Goal: Information Seeking & Learning: Learn about a topic

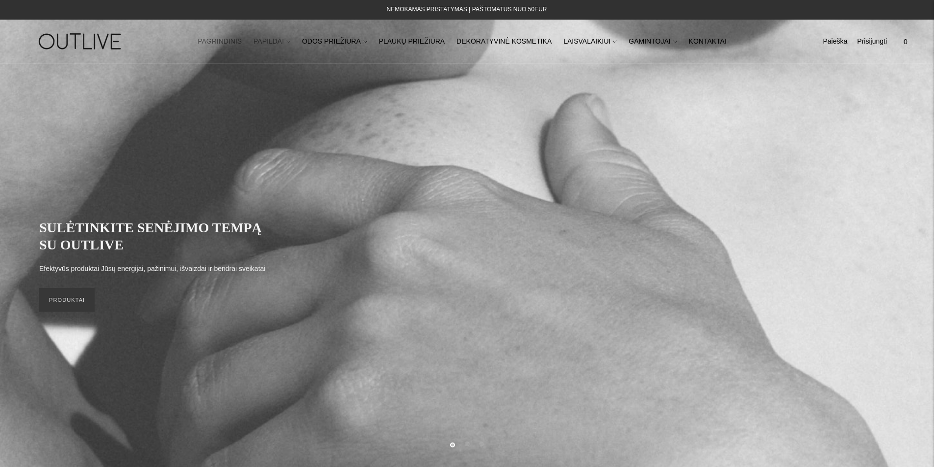
click at [282, 44] on link "PAPILDAI" at bounding box center [271, 42] width 37 height 22
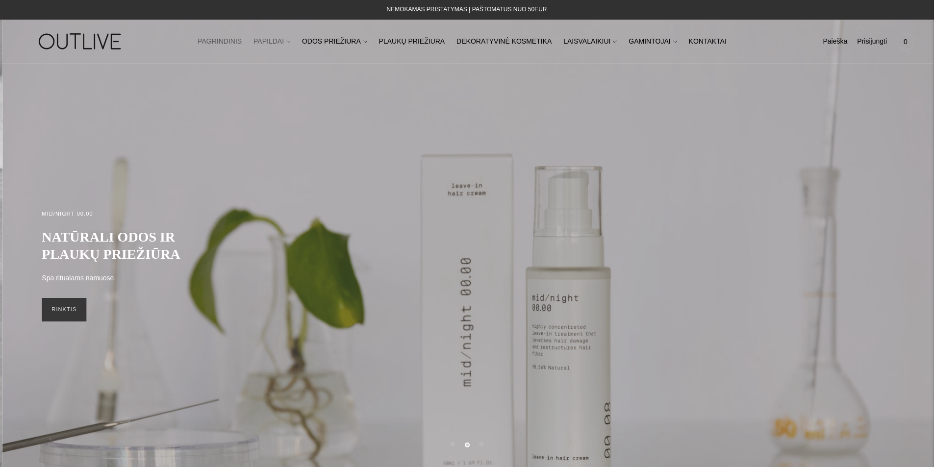
click at [287, 45] on link "PAPILDAI" at bounding box center [271, 42] width 37 height 22
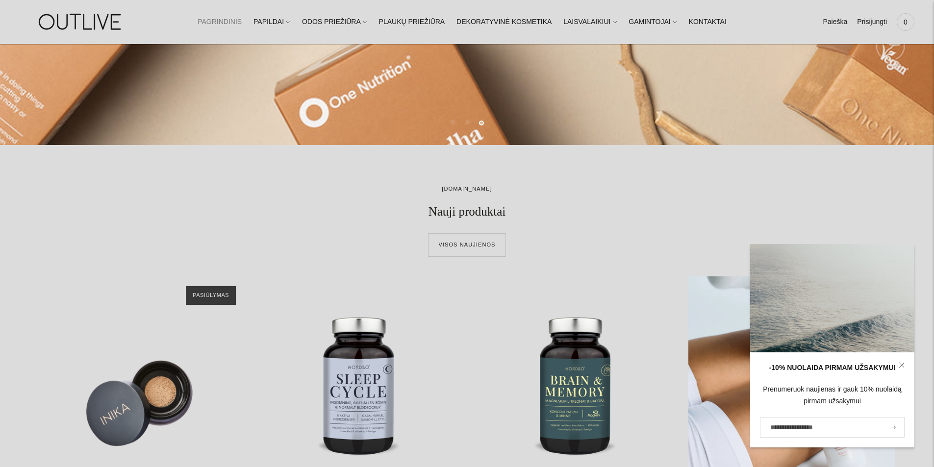
scroll to position [343, 0]
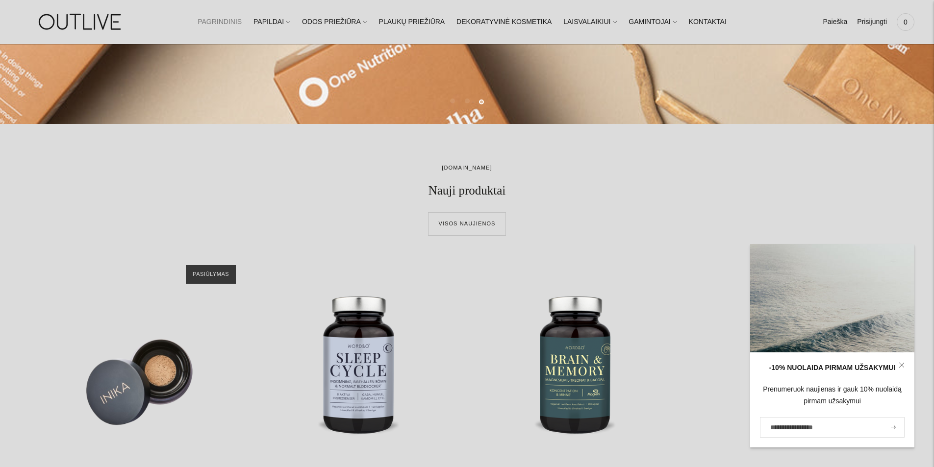
click at [899, 365] on icon at bounding box center [902, 365] width 6 height 6
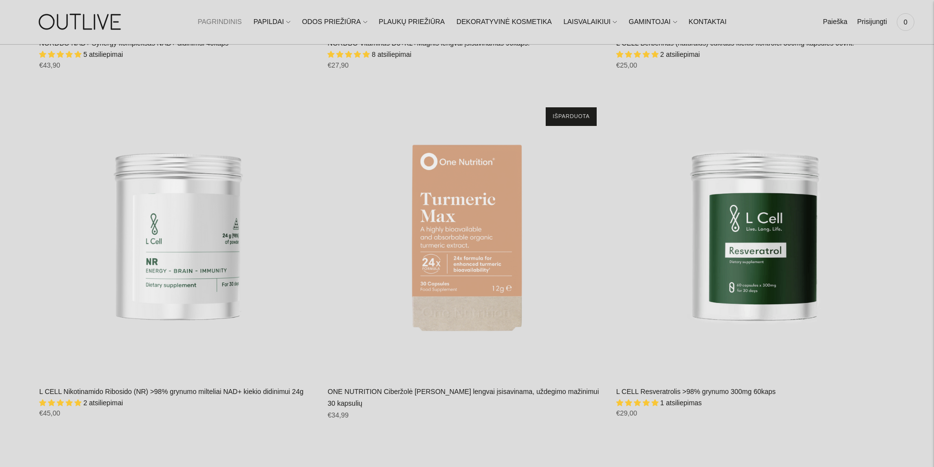
scroll to position [1912, 0]
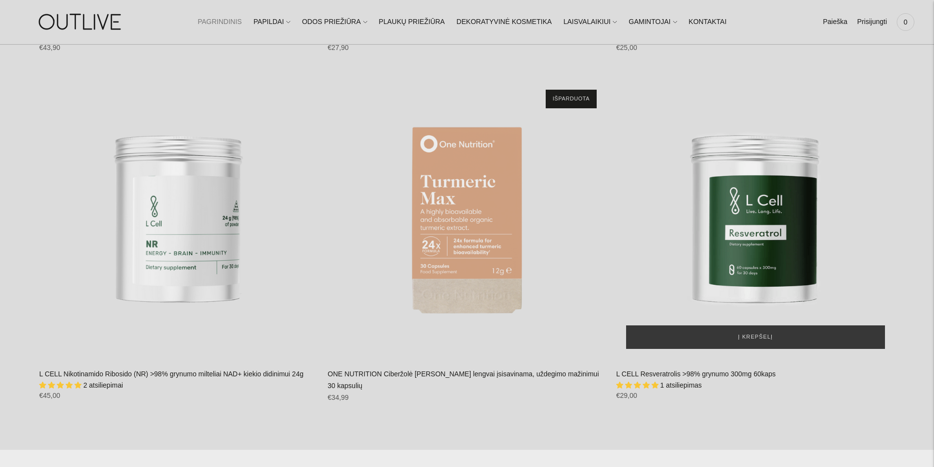
click at [734, 260] on img "L CELL Resveratrolis >98% grynumo 300mg 60kaps\a" at bounding box center [755, 219] width 278 height 278
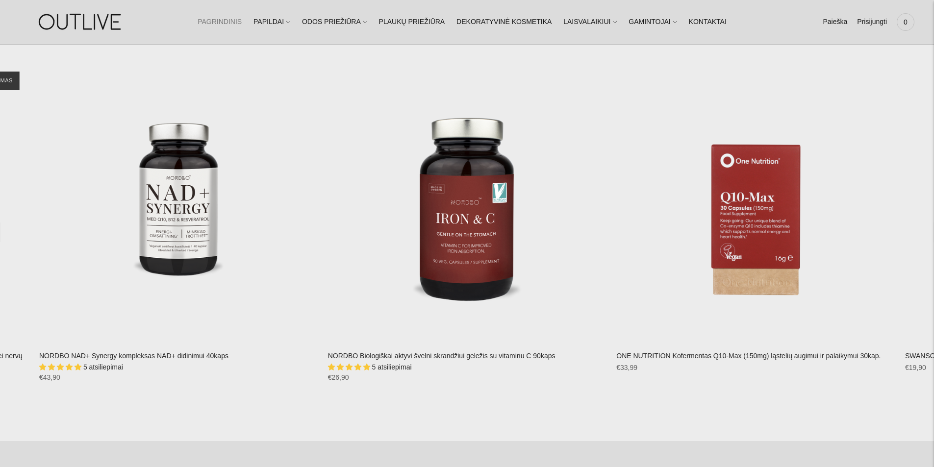
scroll to position [2443, 0]
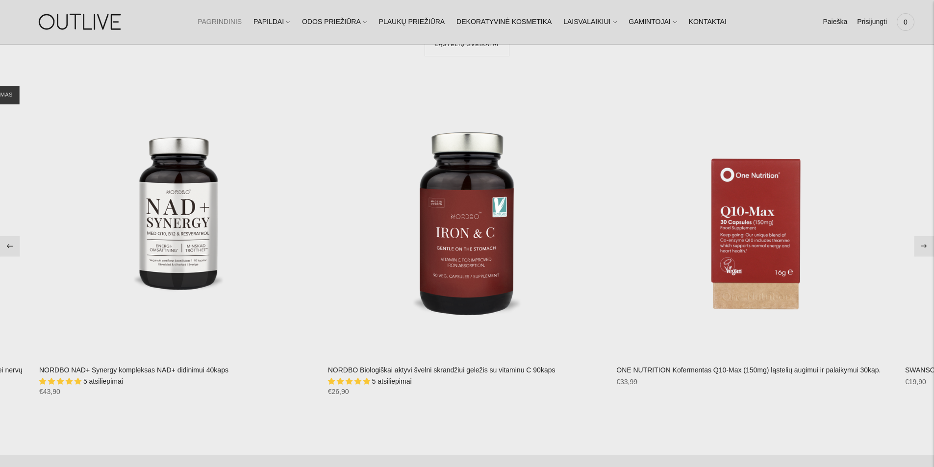
click at [929, 246] on button "Move to next carousel slide" at bounding box center [924, 246] width 20 height 20
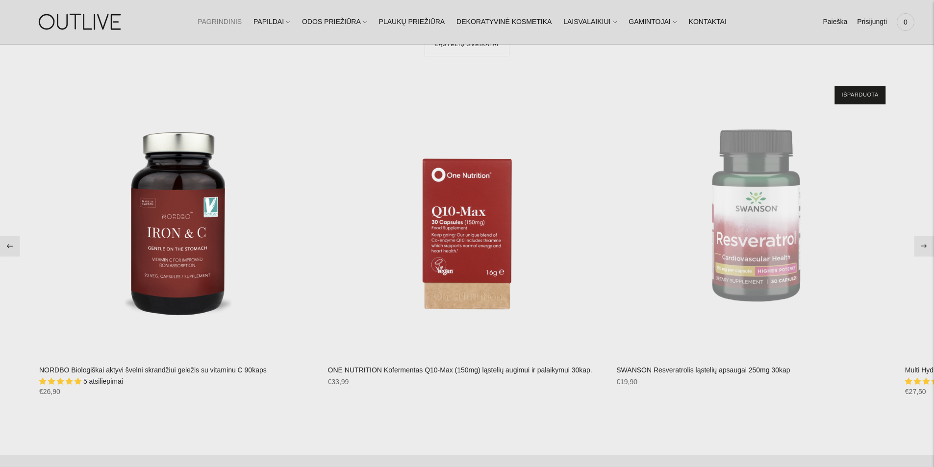
click at [929, 246] on button "Move to next carousel slide" at bounding box center [924, 246] width 20 height 20
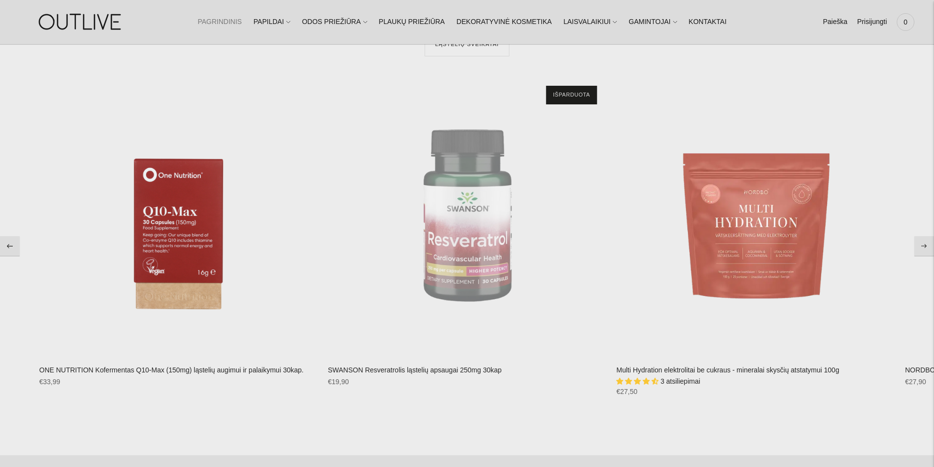
click at [929, 246] on button "Move to next carousel slide" at bounding box center [924, 246] width 20 height 20
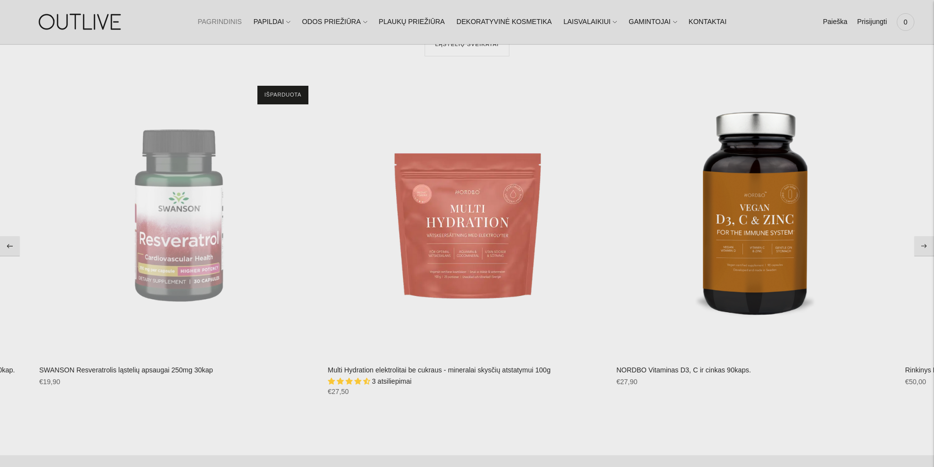
click at [929, 246] on button "Move to next carousel slide" at bounding box center [924, 246] width 20 height 20
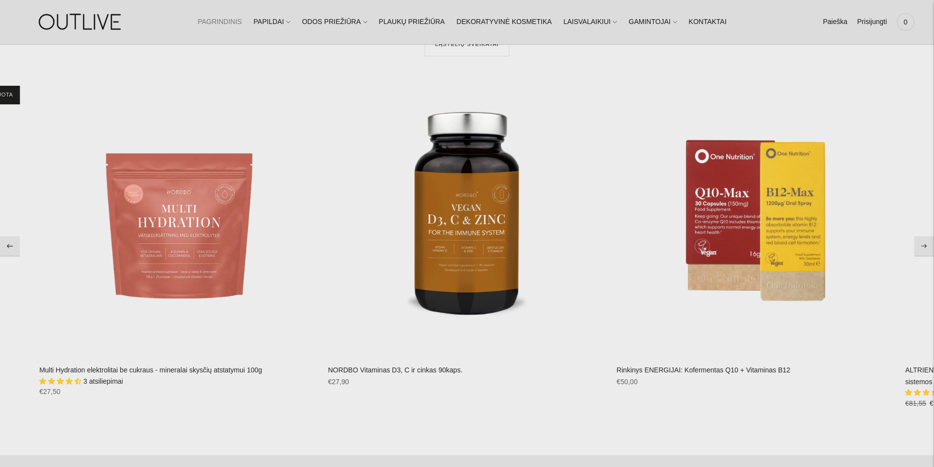
click at [929, 246] on button "Move to next carousel slide" at bounding box center [924, 246] width 20 height 20
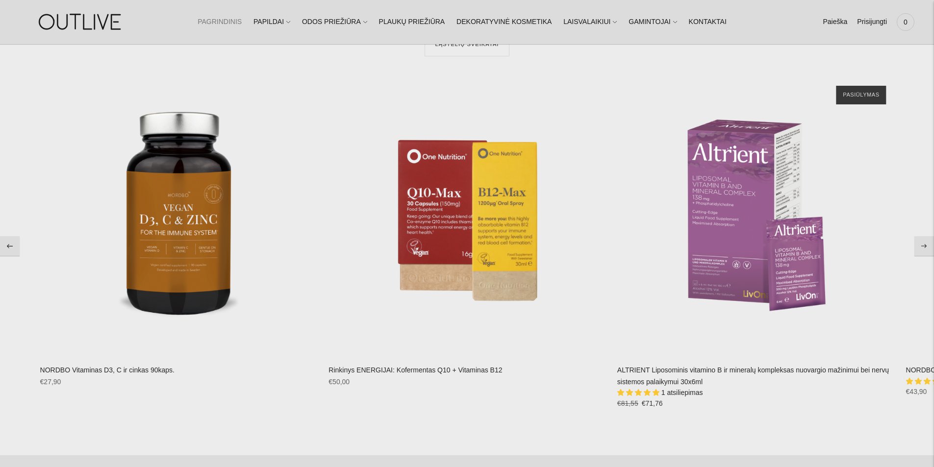
click at [929, 246] on button "Move to next carousel slide" at bounding box center [924, 246] width 20 height 20
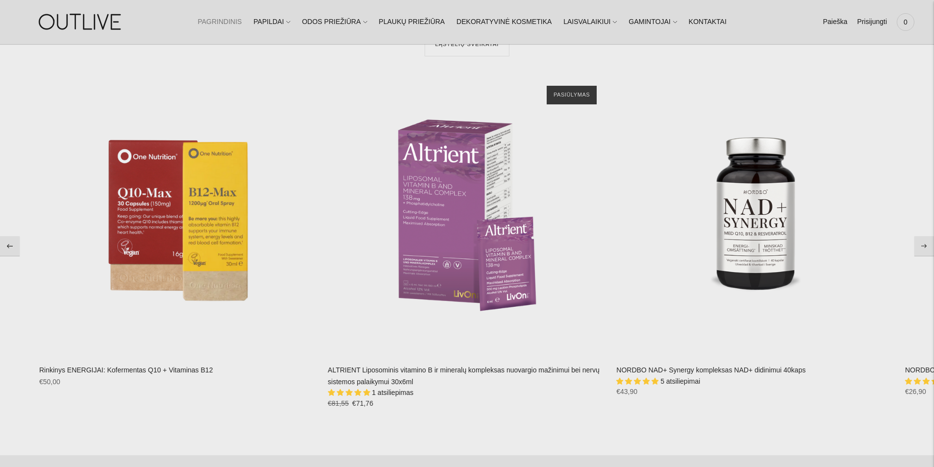
click at [929, 246] on button "Move to next carousel slide" at bounding box center [924, 246] width 20 height 20
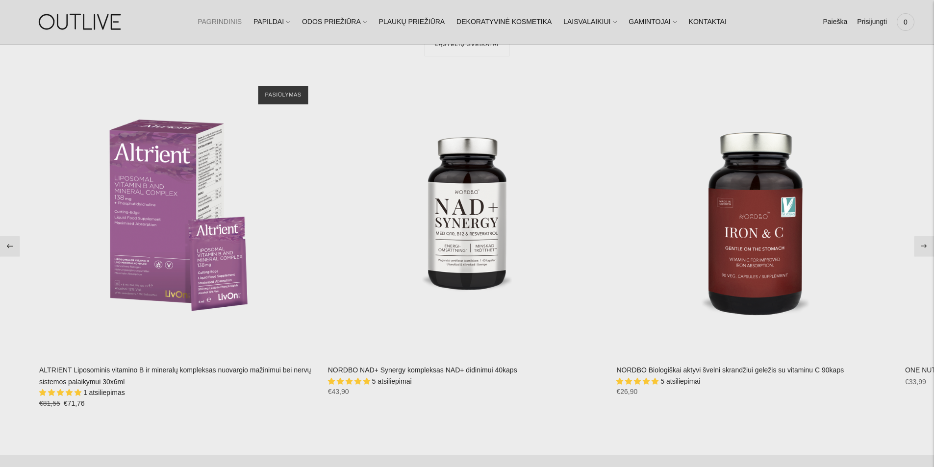
click at [929, 246] on button "Move to next carousel slide" at bounding box center [924, 246] width 20 height 20
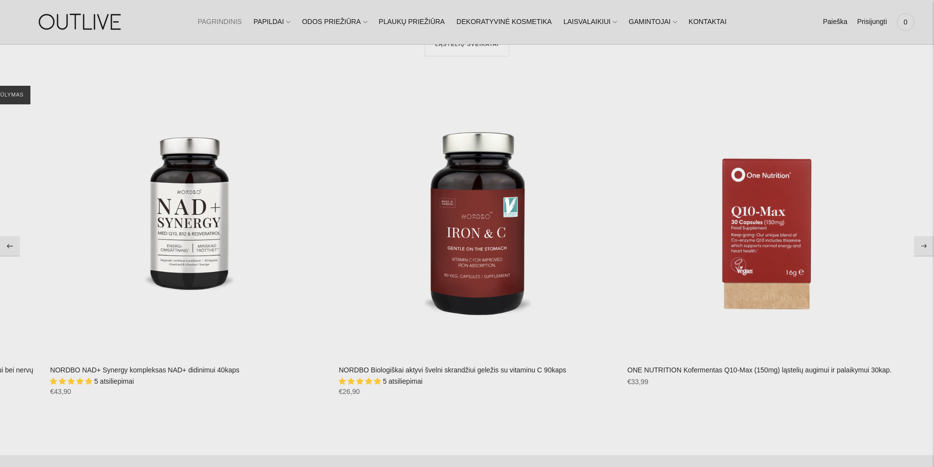
click at [929, 246] on button "Move to next carousel slide" at bounding box center [924, 246] width 20 height 20
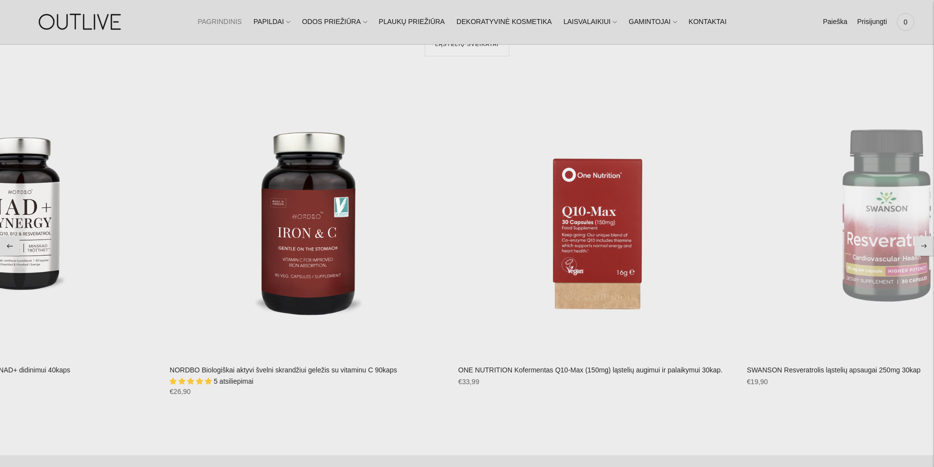
click at [929, 246] on button "Move to next carousel slide" at bounding box center [924, 246] width 20 height 20
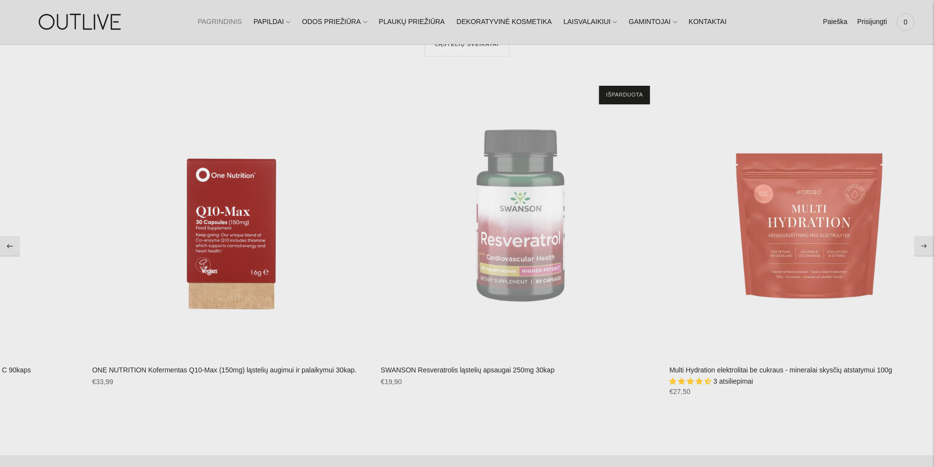
click at [929, 246] on button "Move to next carousel slide" at bounding box center [924, 246] width 20 height 20
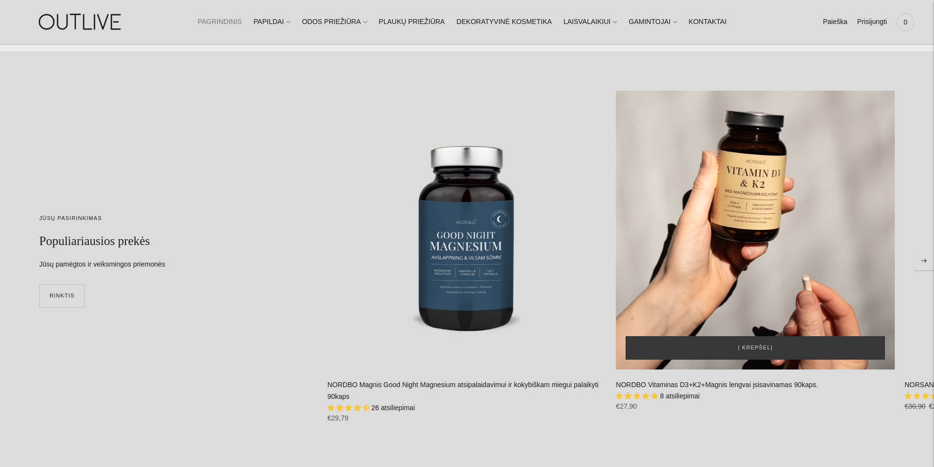
scroll to position [2884, 0]
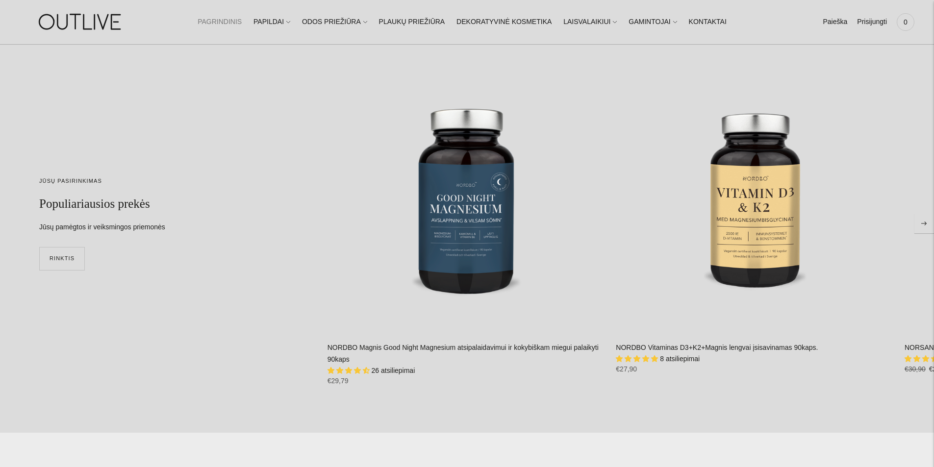
click at [922, 222] on icon "Move to next carousel slide" at bounding box center [924, 224] width 6 height 4
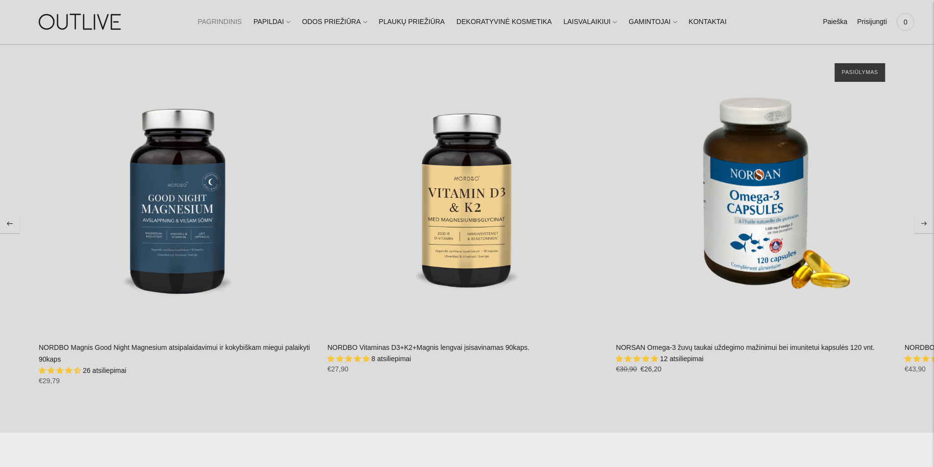
click at [922, 222] on icon "Move to next carousel slide" at bounding box center [924, 224] width 6 height 4
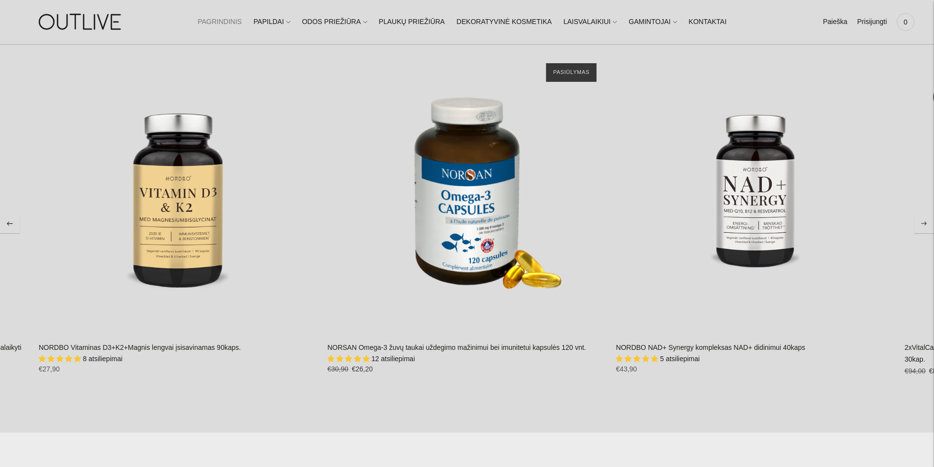
click at [920, 223] on button "Move to next carousel slide" at bounding box center [924, 224] width 20 height 20
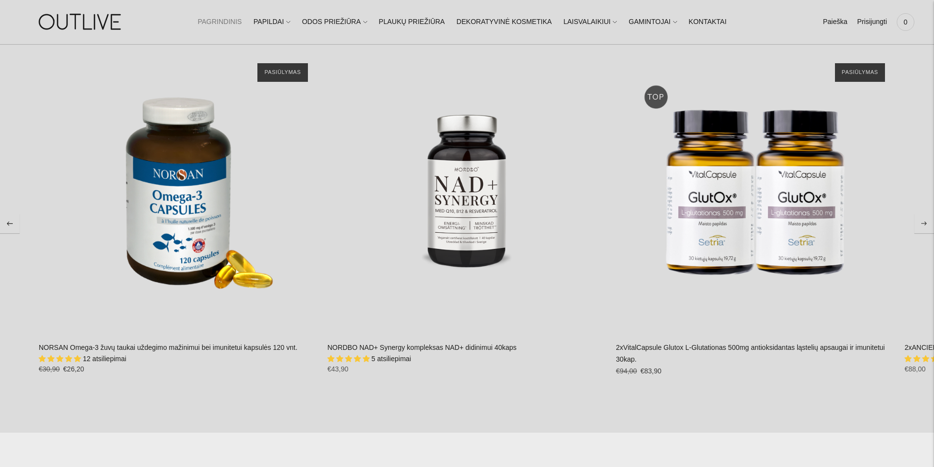
click at [923, 223] on icon "Move to next carousel slide" at bounding box center [924, 224] width 6 height 4
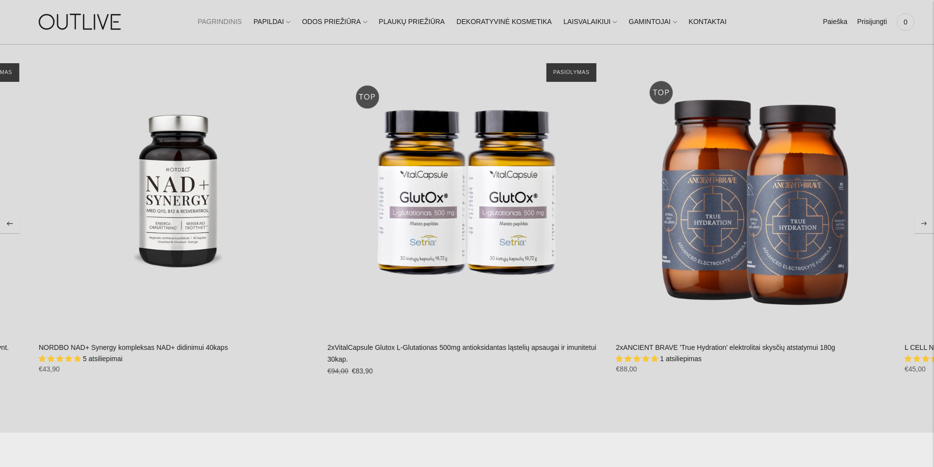
click at [925, 222] on icon "Move to next carousel slide" at bounding box center [924, 224] width 6 height 4
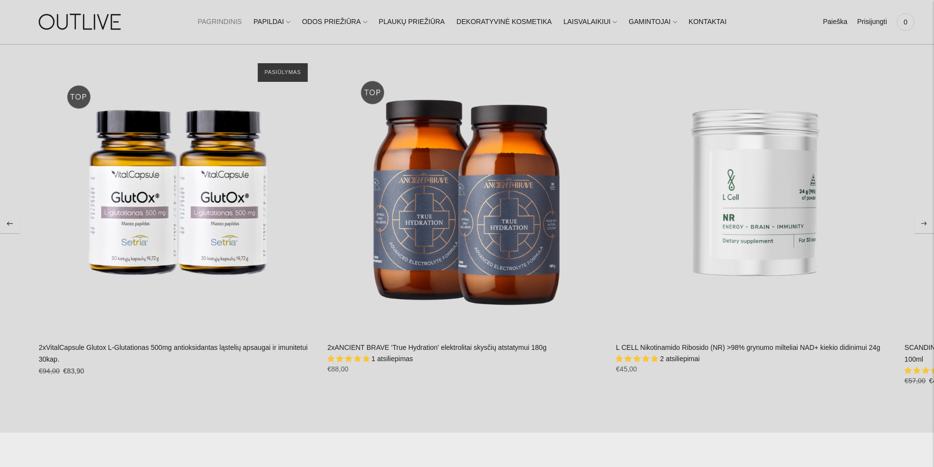
click at [924, 225] on icon "Move to next carousel slide" at bounding box center [924, 224] width 6 height 4
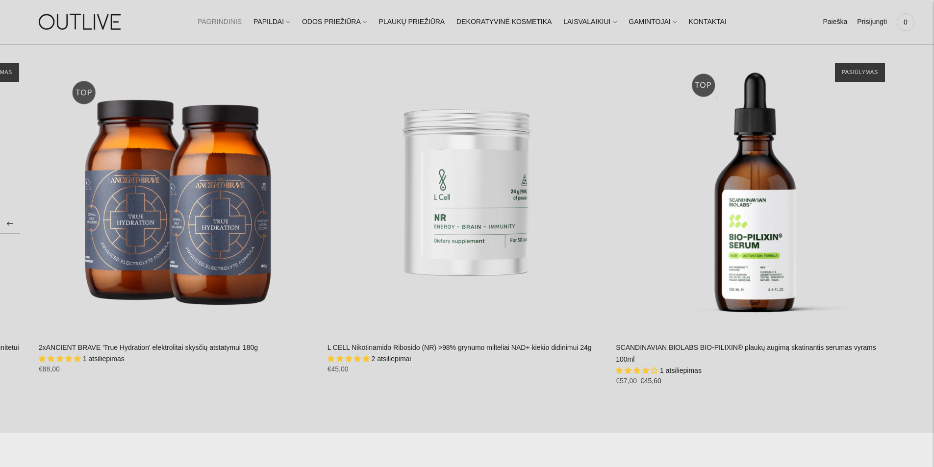
click at [924, 225] on section "JŪSŲ PASIRINKIMAS Populiariausios prekės Jūsų pamėgtos ir veiksmingos priemonės…" at bounding box center [467, 223] width 934 height 419
click at [8, 222] on icon "Move to previous carousel slide" at bounding box center [10, 224] width 6 height 4
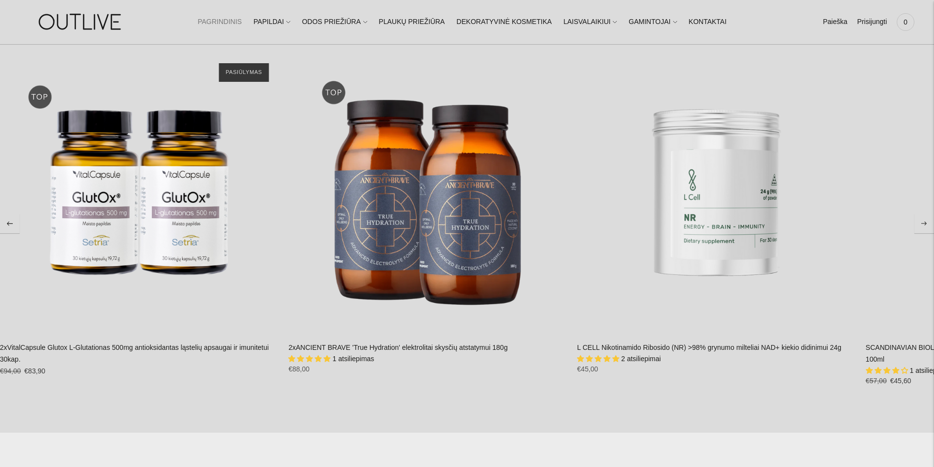
click at [8, 222] on icon "Move to previous carousel slide" at bounding box center [10, 224] width 6 height 4
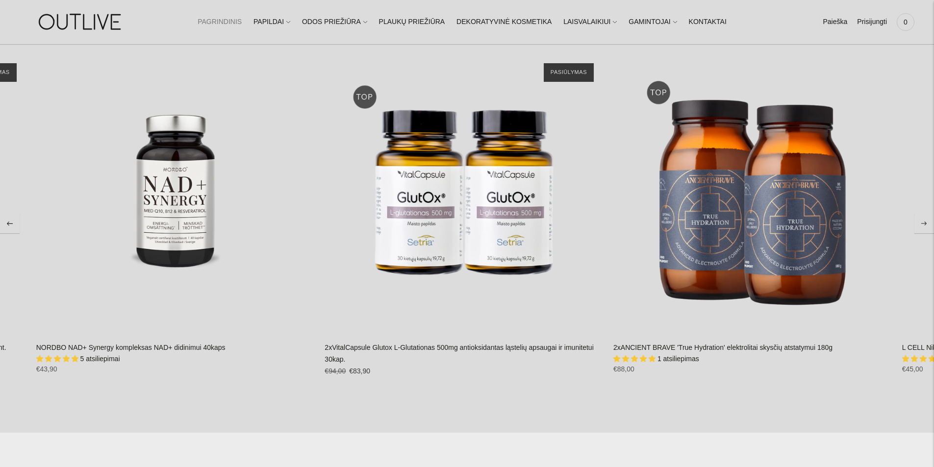
click at [8, 222] on icon "Move to previous carousel slide" at bounding box center [10, 224] width 6 height 4
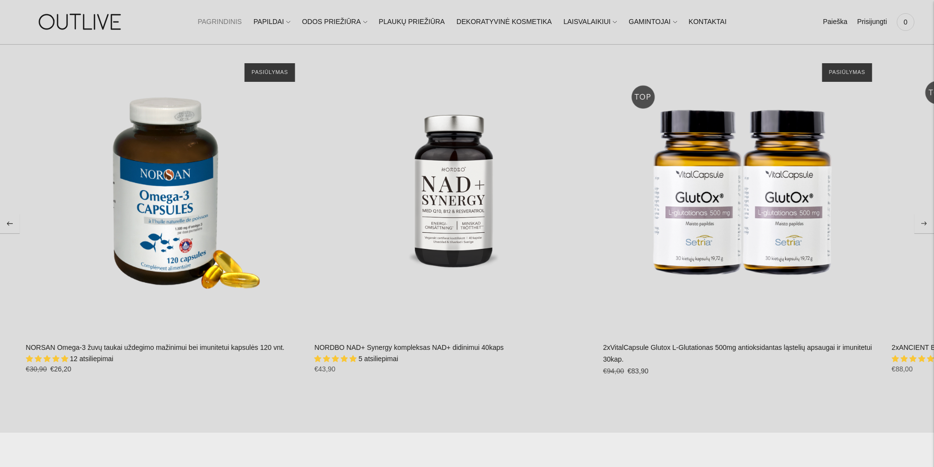
click at [8, 222] on icon "Move to previous carousel slide" at bounding box center [10, 224] width 6 height 4
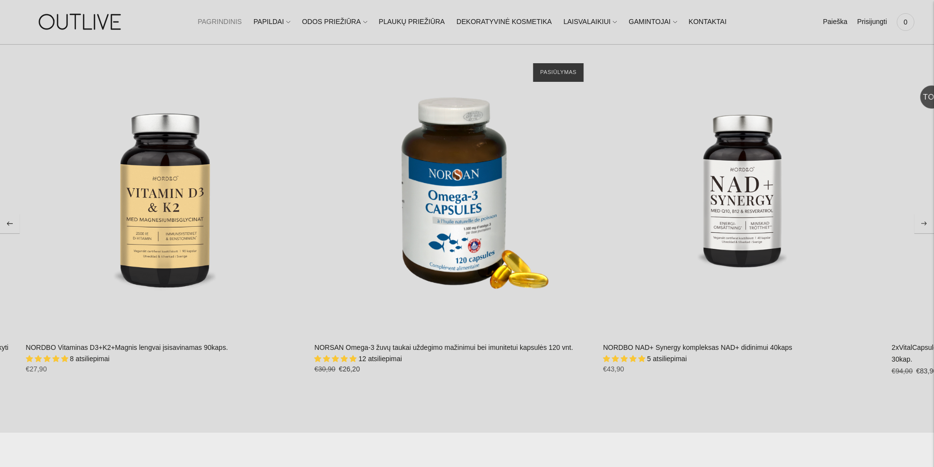
click at [8, 222] on icon "Move to previous carousel slide" at bounding box center [10, 224] width 6 height 4
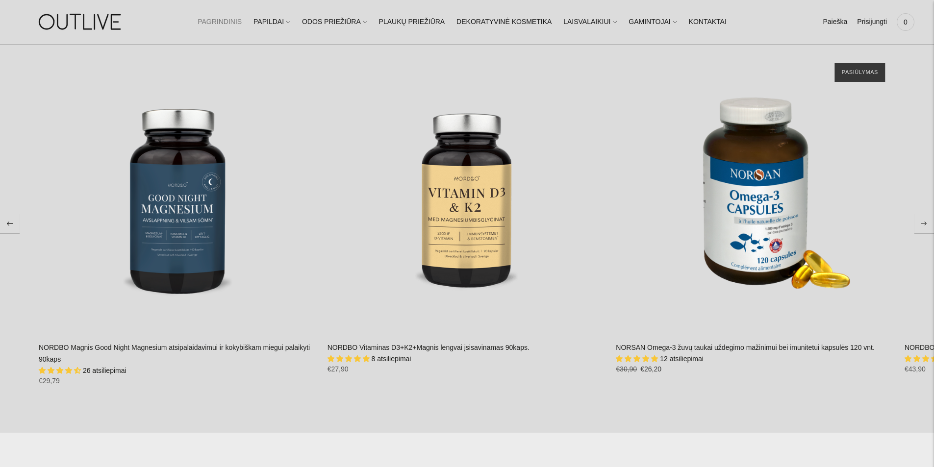
click at [919, 223] on button "Move to next carousel slide" at bounding box center [924, 224] width 20 height 20
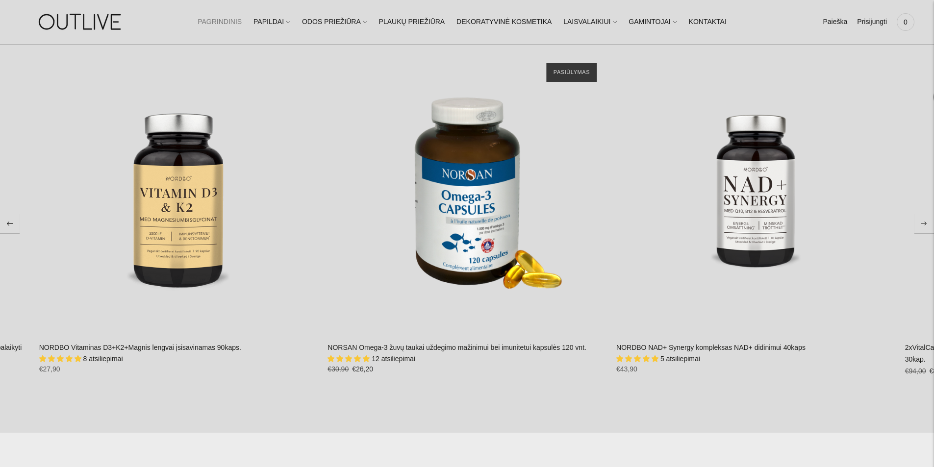
click at [919, 223] on button "Move to next carousel slide" at bounding box center [924, 224] width 20 height 20
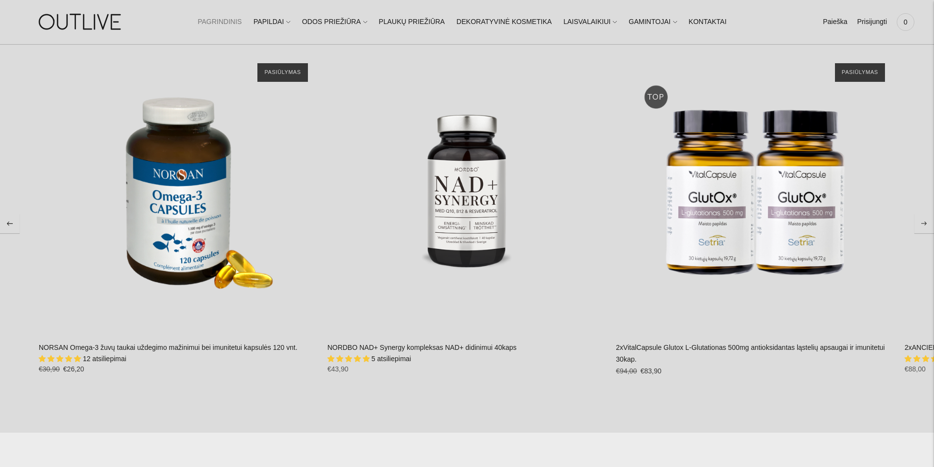
click at [10, 225] on icon "Move to previous carousel slide" at bounding box center [10, 224] width 6 height 4
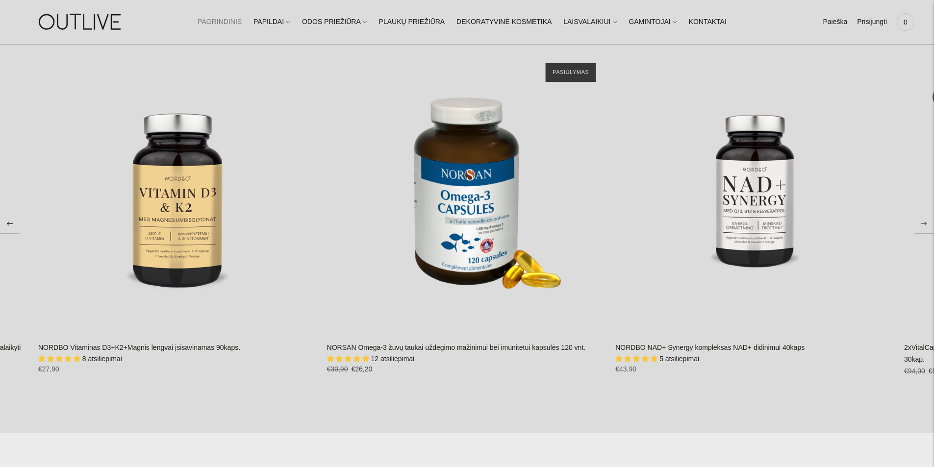
click at [10, 225] on icon "Move to previous carousel slide" at bounding box center [10, 224] width 6 height 4
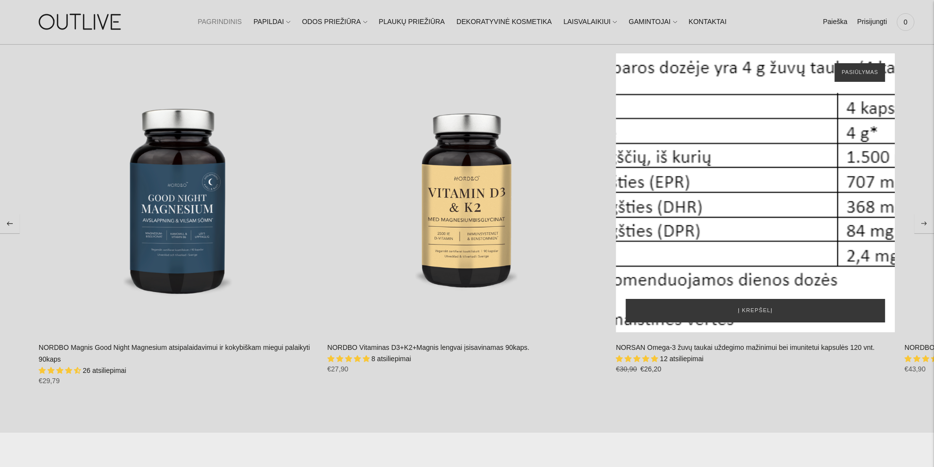
click at [733, 259] on div "NORSAN Omega-3 žuvų taukai uždegimo mažinimui bei imunitetui kapsulės 120 vnt.\a" at bounding box center [755, 192] width 279 height 279
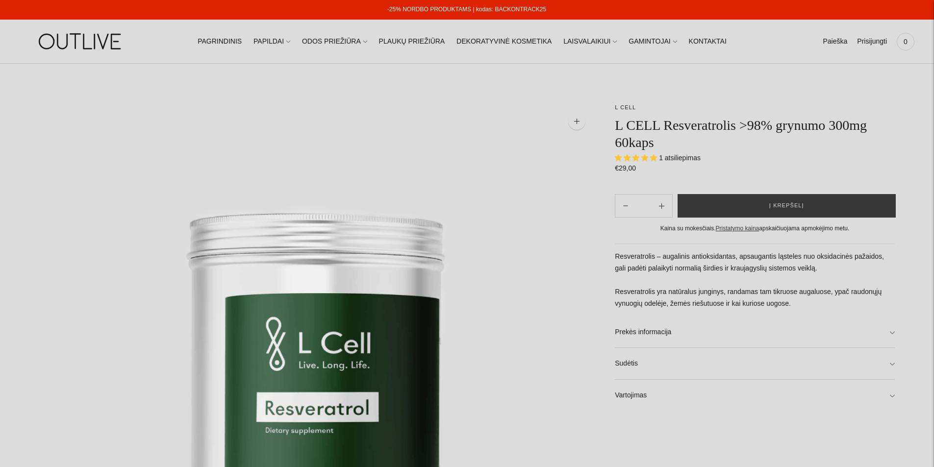
select select "**********"
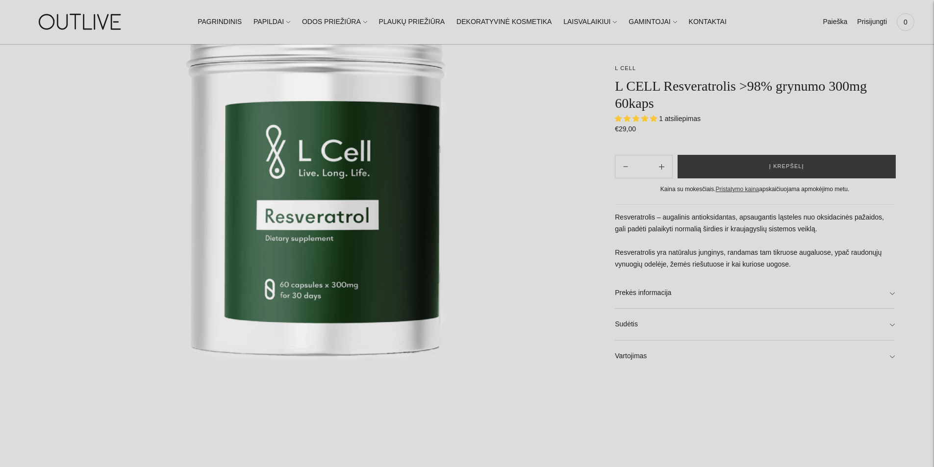
scroll to position [196, 0]
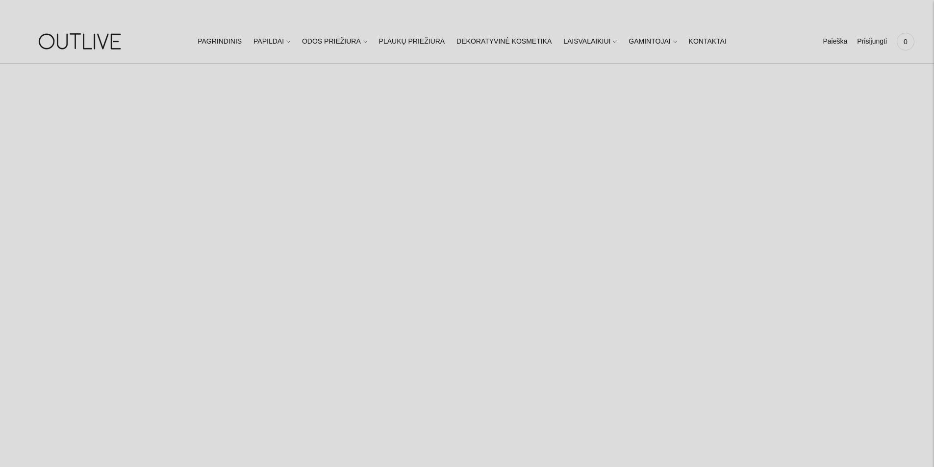
select select "**********"
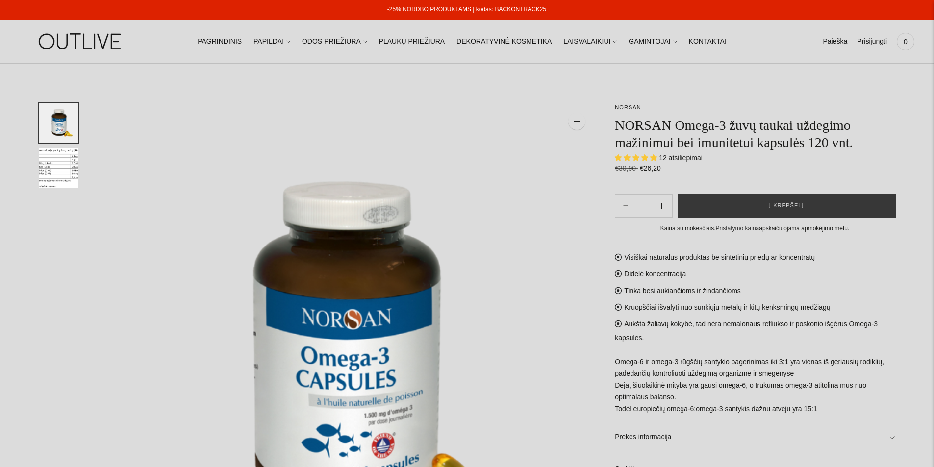
click at [49, 174] on img "Translation missing: en.general.accessibility.image_thumbail" at bounding box center [58, 169] width 39 height 40
